Goal: Task Accomplishment & Management: Manage account settings

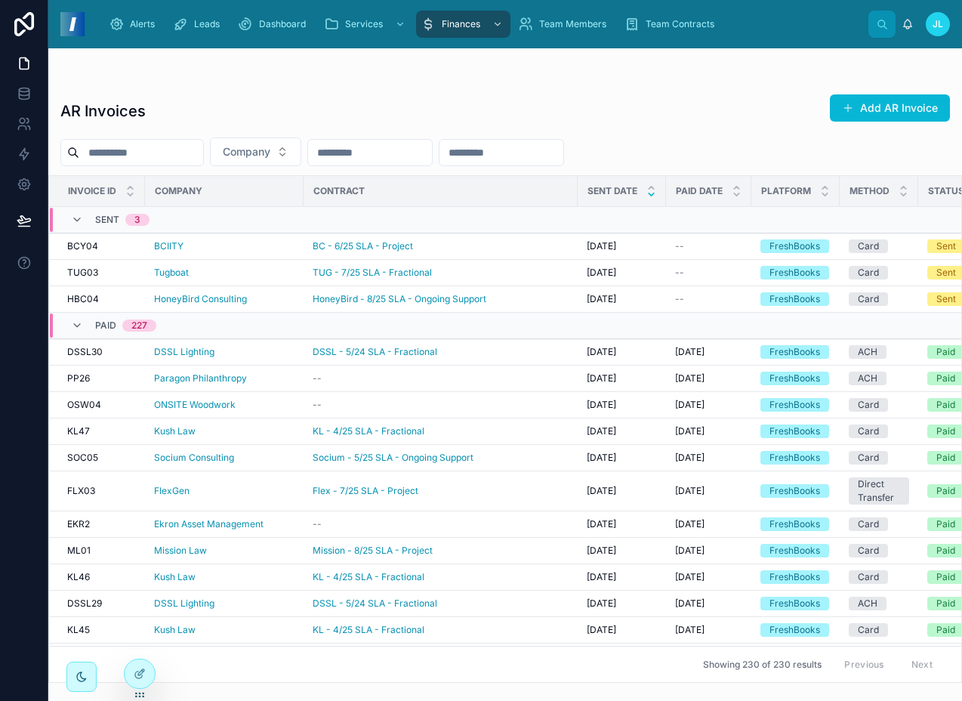
click at [488, 39] on div "Alerts Leads Dashboard Services Finances Team Members Team Contracts" at bounding box center [482, 24] width 771 height 33
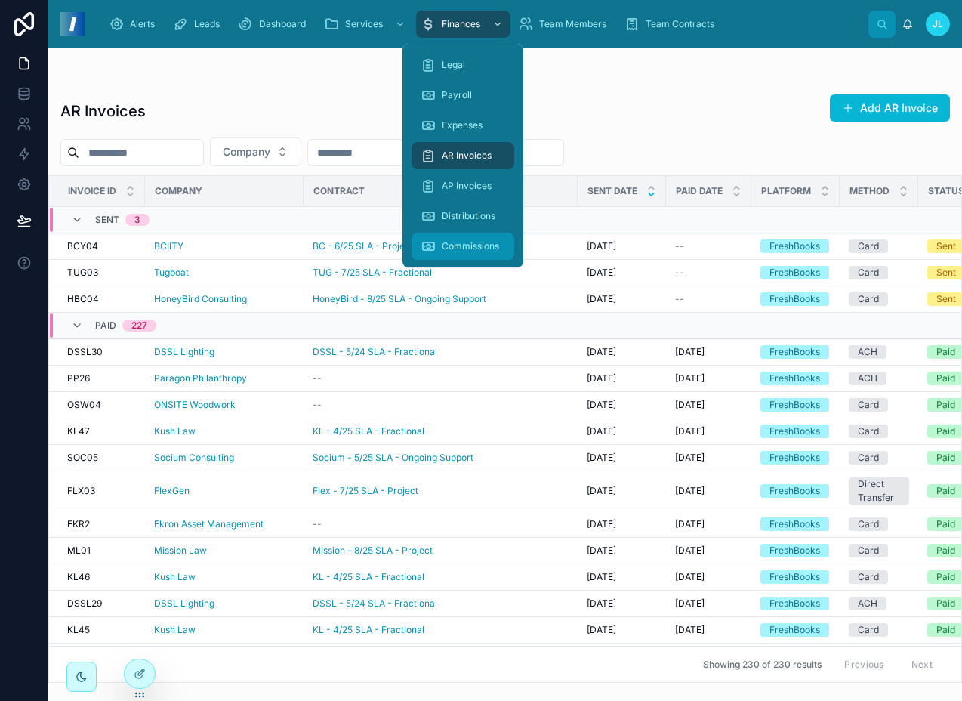
click at [467, 241] on span "Commissions" at bounding box center [470, 246] width 57 height 12
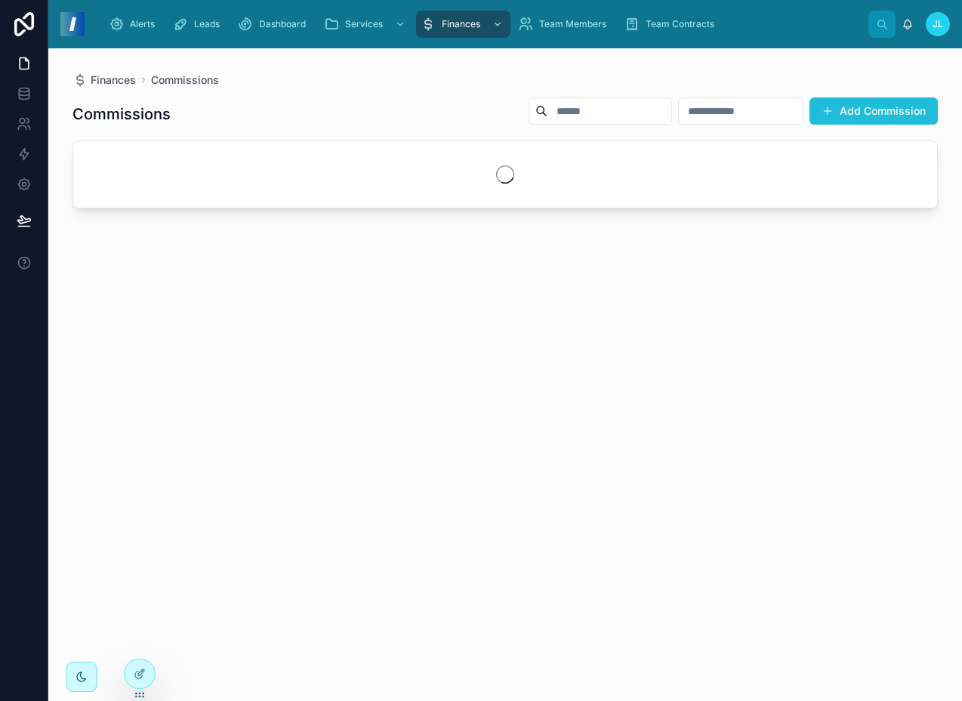
click at [838, 115] on button "Add Commission" at bounding box center [873, 110] width 128 height 27
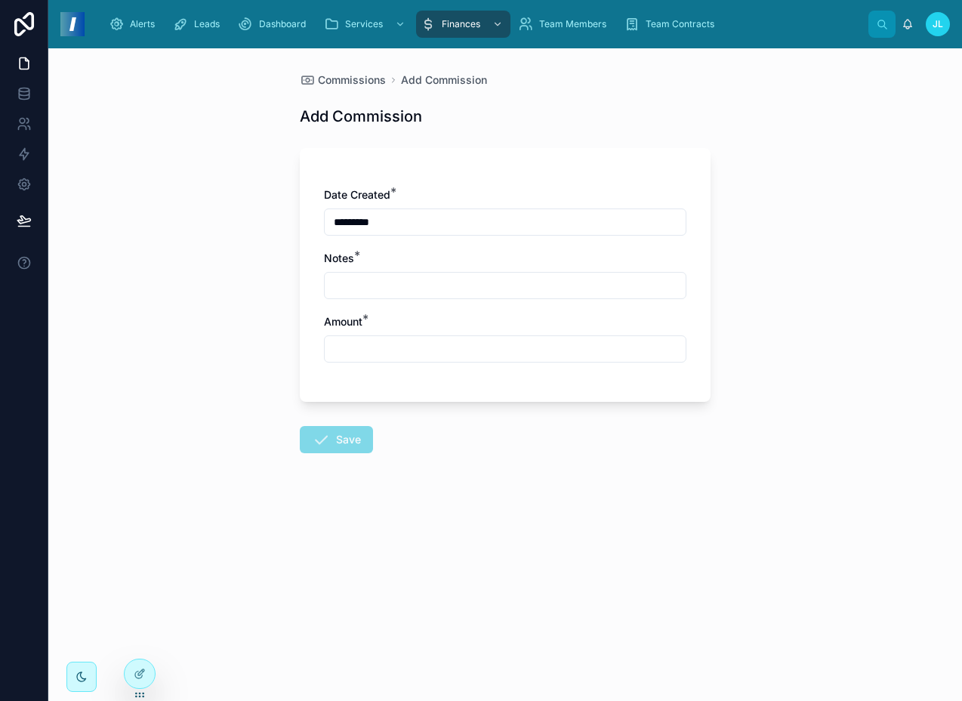
click at [414, 286] on input "text" at bounding box center [505, 285] width 361 height 21
type input "**********"
click at [399, 350] on input "text" at bounding box center [505, 348] width 361 height 21
paste input "*******"
type input "*******"
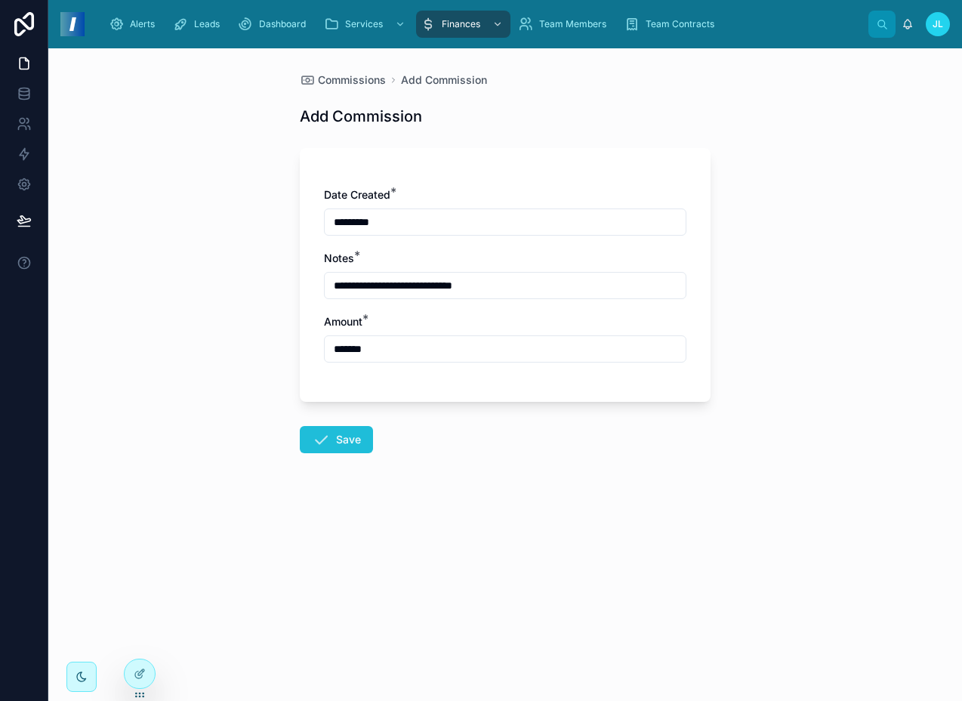
click at [349, 445] on button "Save" at bounding box center [336, 439] width 73 height 27
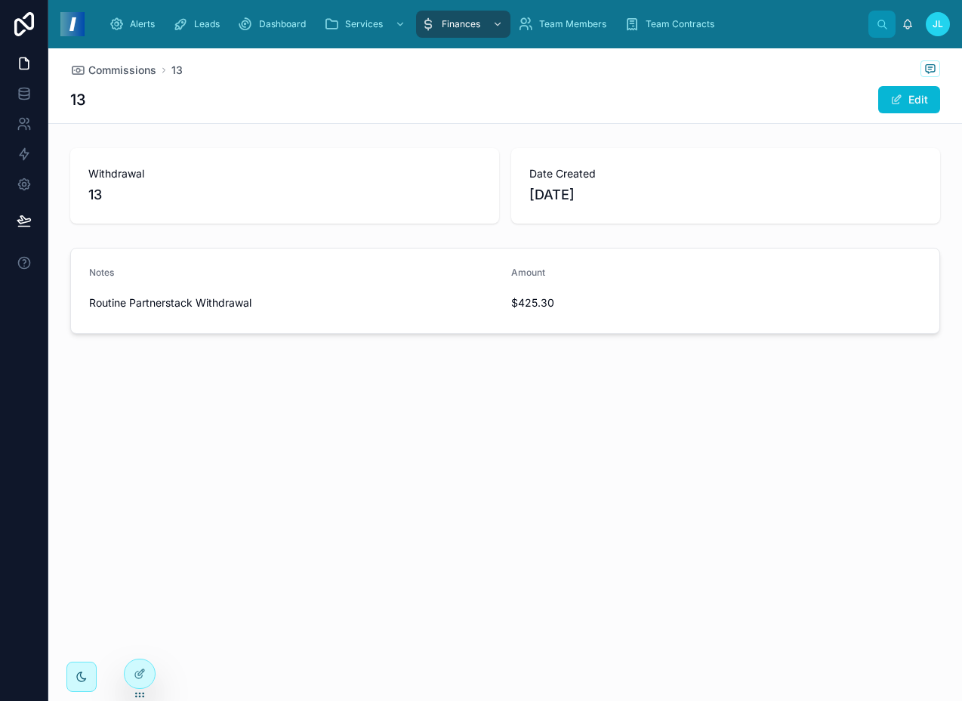
click at [365, 383] on div "Commissions 13 13 Edit Withdrawal 13 Date Created [DATE] Notes Routine Partners…" at bounding box center [504, 242] width 913 height 388
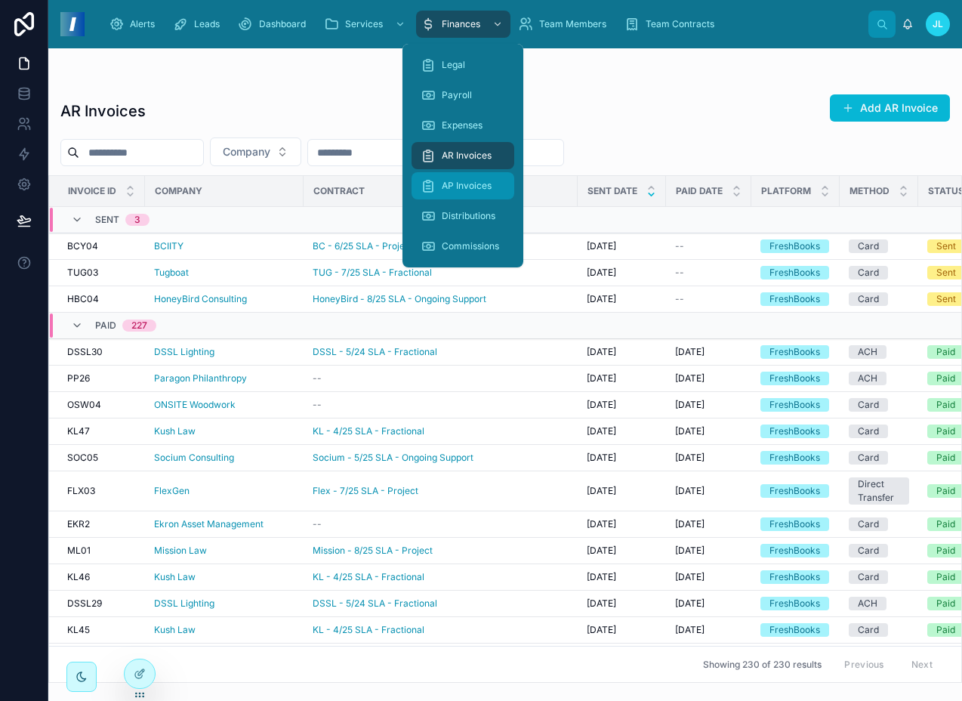
click at [454, 189] on span "AP Invoices" at bounding box center [467, 186] width 50 height 12
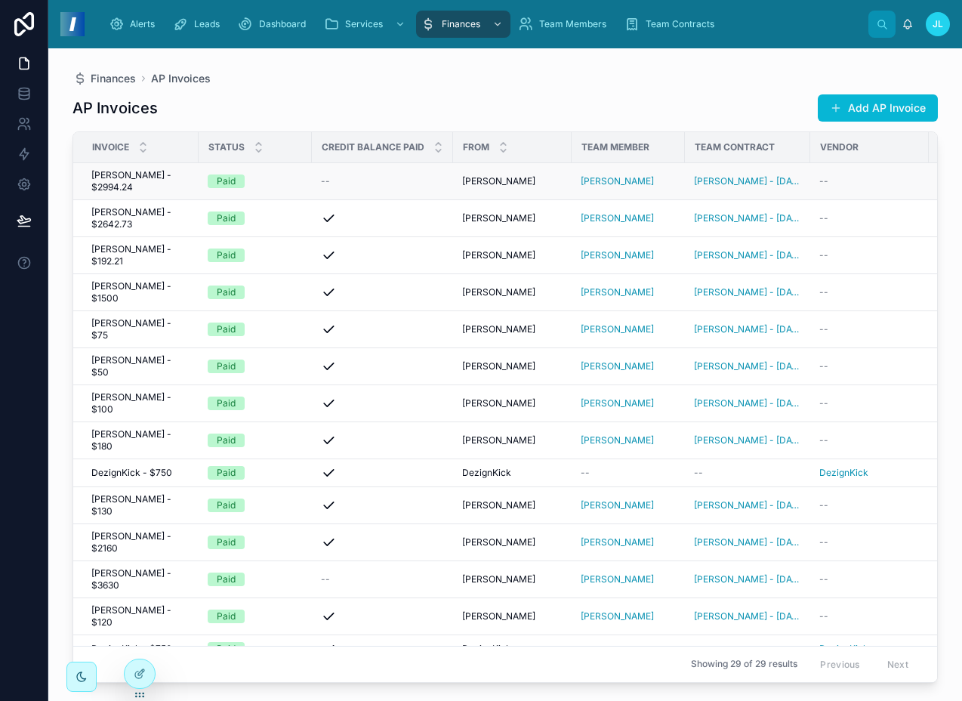
click at [319, 178] on td "--" at bounding box center [382, 181] width 141 height 37
click at [836, 185] on div "--" at bounding box center [869, 181] width 100 height 12
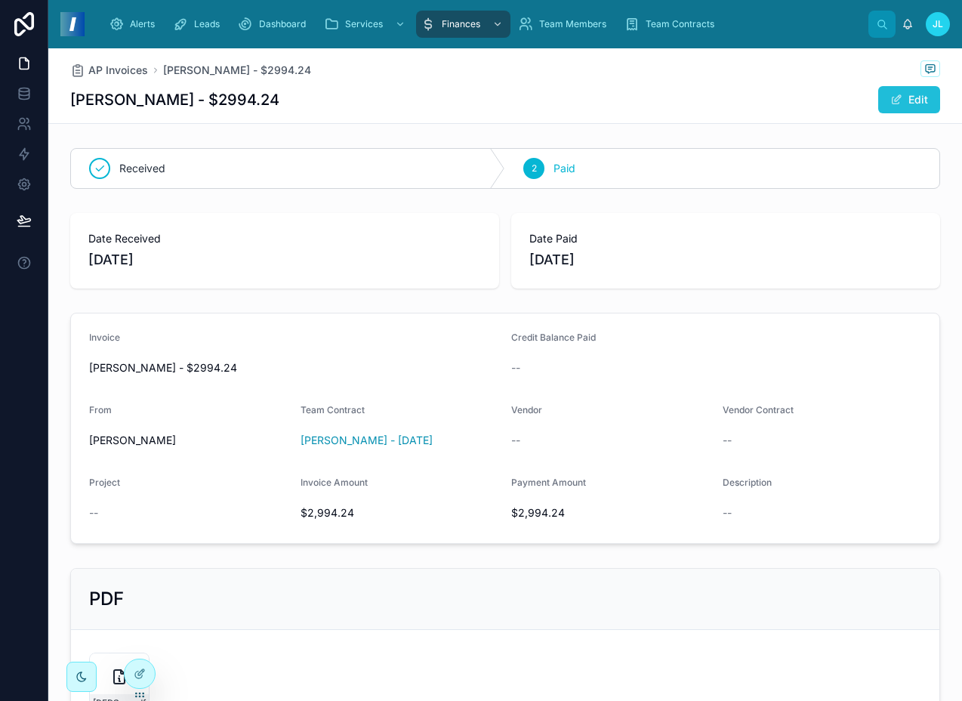
click at [907, 101] on button "Edit" at bounding box center [909, 99] width 62 height 27
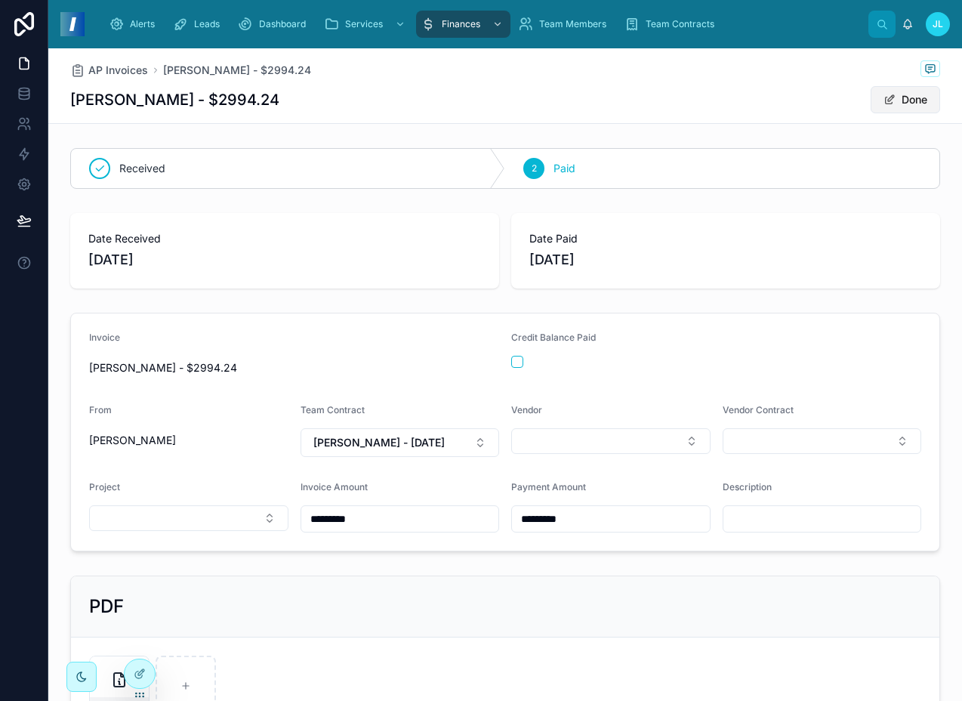
click at [883, 102] on span at bounding box center [889, 100] width 12 height 12
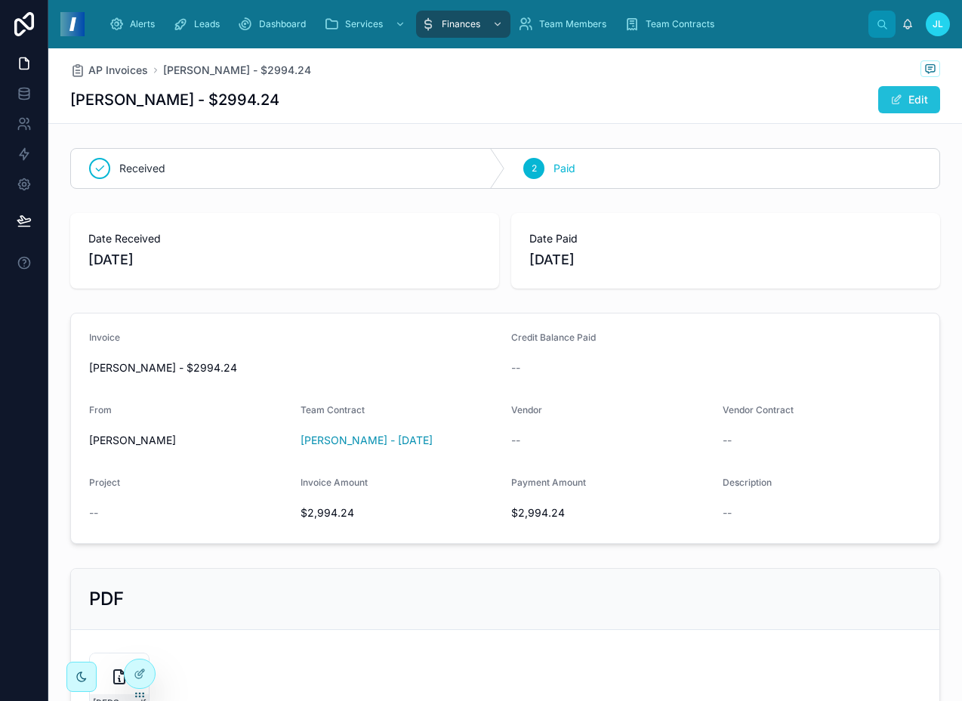
click at [892, 95] on span at bounding box center [896, 100] width 12 height 12
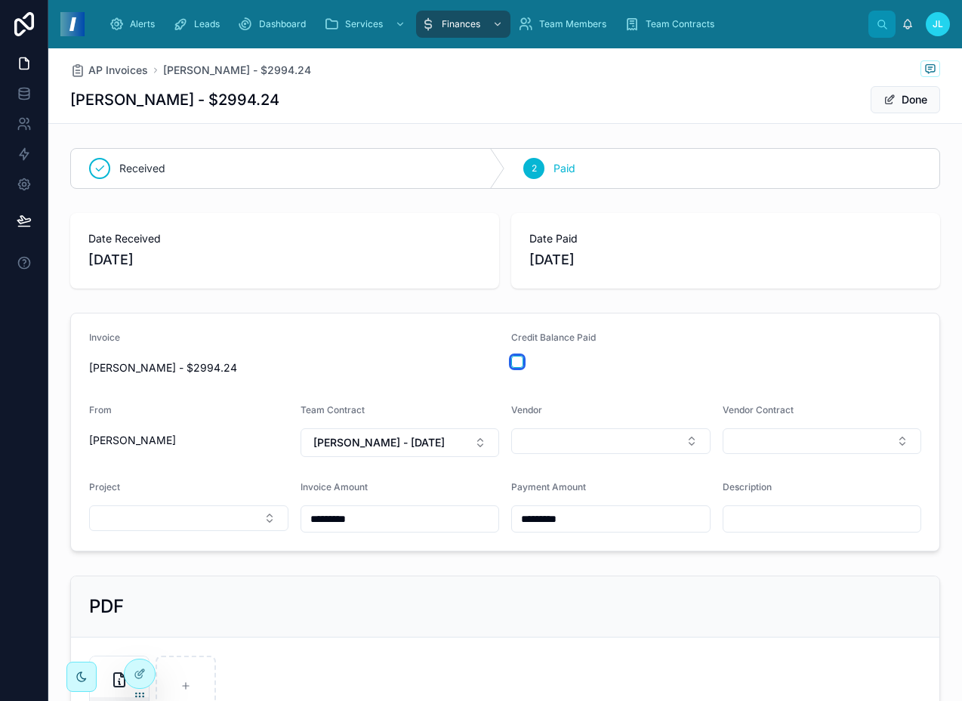
click at [516, 360] on button "button" at bounding box center [517, 362] width 12 height 12
click at [907, 101] on button "Done" at bounding box center [904, 99] width 69 height 27
